Goal: Task Accomplishment & Management: Manage account settings

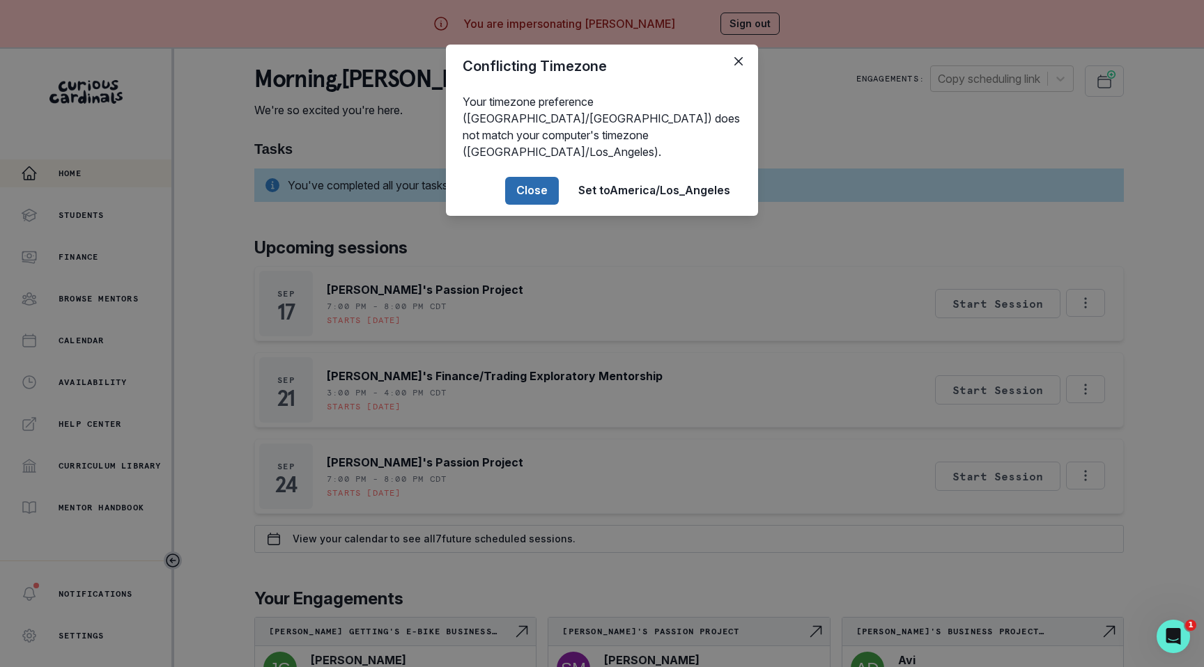
click at [536, 177] on button "Close" at bounding box center [532, 191] width 54 height 28
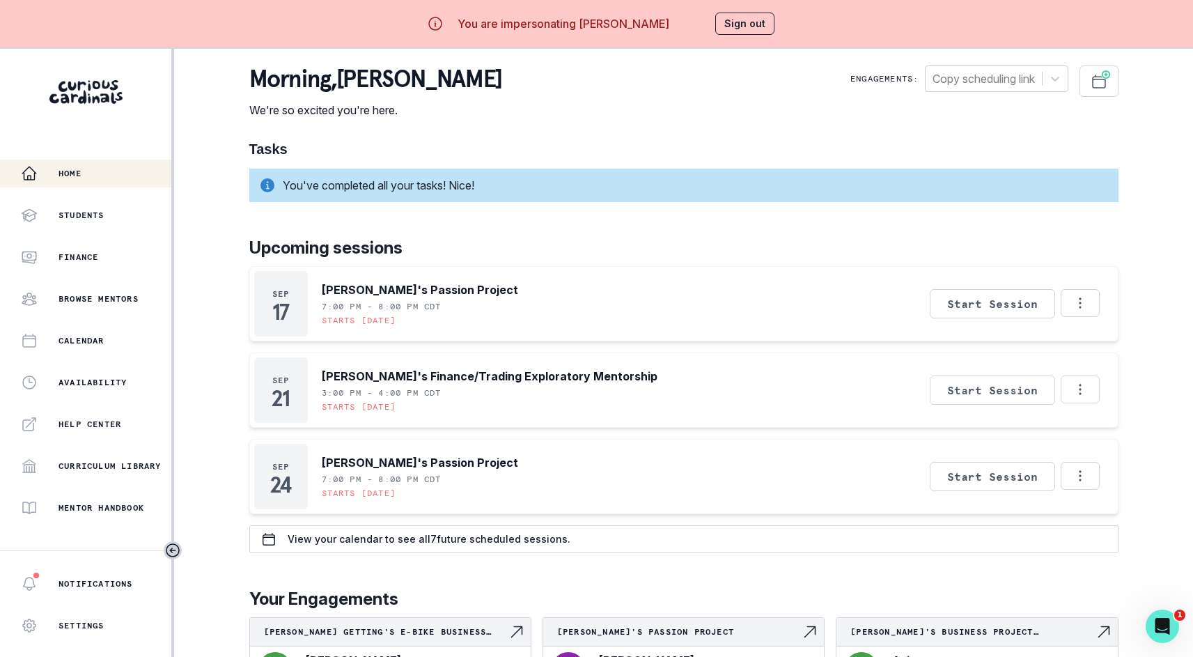
click at [711, 21] on div "You are impersonating [PERSON_NAME] Sign out" at bounding box center [597, 23] width 396 height 33
click at [736, 20] on button "Sign out" at bounding box center [745, 24] width 59 height 22
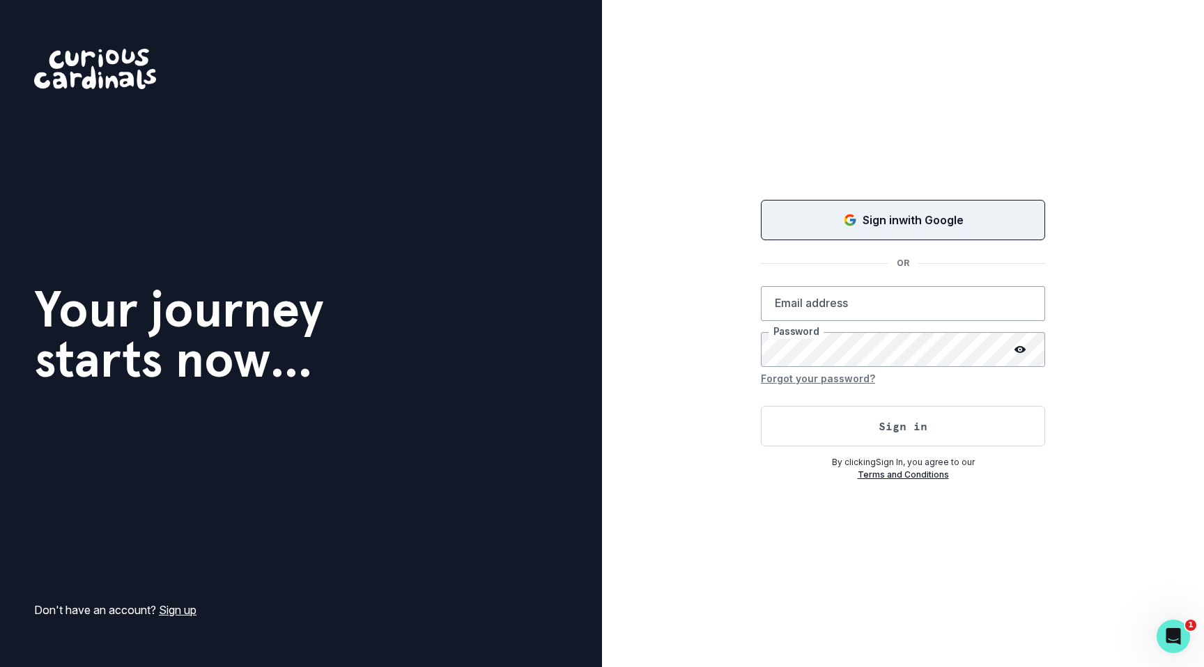
click at [932, 212] on p "Sign in with Google" at bounding box center [913, 220] width 101 height 17
type input "[PERSON_NAME][EMAIL_ADDRESS][DOMAIN_NAME]"
